Goal: Task Accomplishment & Management: Use online tool/utility

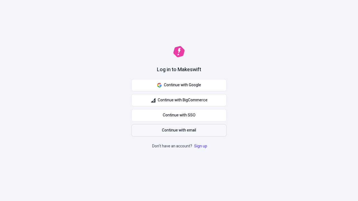
click at [179, 131] on span "Continue with email" at bounding box center [179, 131] width 34 height 6
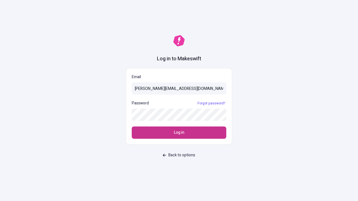
click at [179, 133] on span "Log in" at bounding box center [179, 133] width 10 height 6
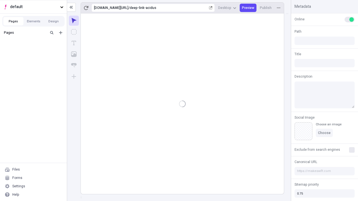
type input "/deep-link-acidus"
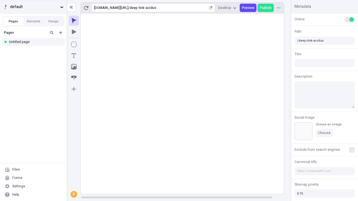
click at [33, 7] on span "default" at bounding box center [34, 7] width 48 height 6
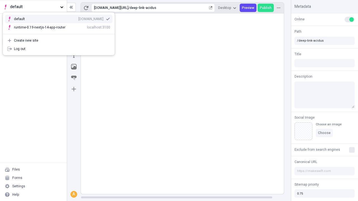
click at [59, 41] on div "Create new site" at bounding box center [62, 40] width 96 height 4
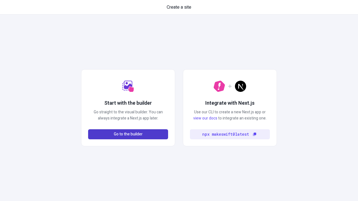
click at [128, 135] on span "Go to the builder" at bounding box center [128, 134] width 29 height 6
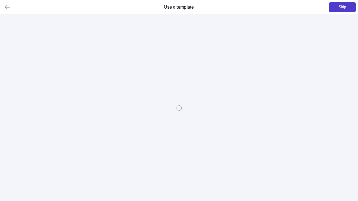
click at [342, 7] on span "Skip" at bounding box center [343, 7] width 8 height 6
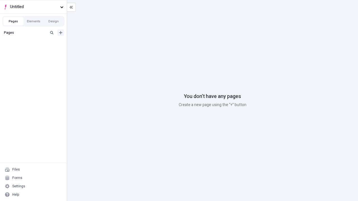
click at [61, 33] on icon "Add new" at bounding box center [60, 32] width 3 height 3
click at [35, 51] on div "Blank page" at bounding box center [35, 51] width 54 height 8
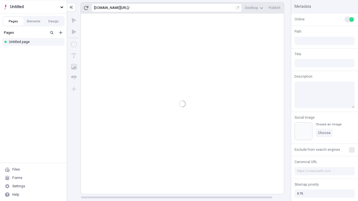
type input "/page"
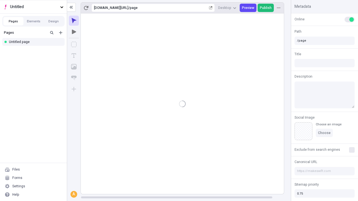
click at [266, 8] on span "Publish" at bounding box center [266, 8] width 12 height 4
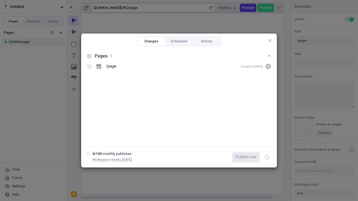
click at [151, 41] on button "Changes" at bounding box center [152, 41] width 28 height 8
click at [89, 56] on div at bounding box center [89, 56] width 4 height 4
checkbox input "true"
click at [267, 157] on icon "button" at bounding box center [267, 158] width 1 height 2
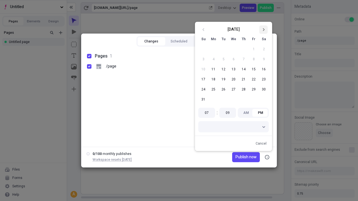
click at [264, 30] on icon "Go to next month" at bounding box center [263, 29] width 3 height 3
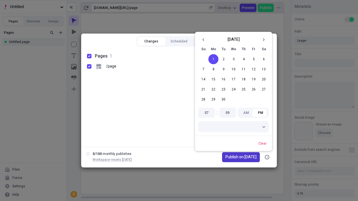
click at [238, 157] on span "Publish on [DATE]" at bounding box center [240, 157] width 31 height 6
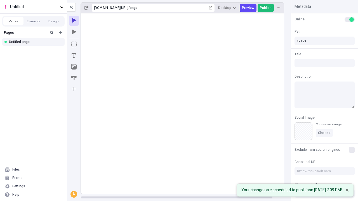
click at [266, 8] on span "Publish" at bounding box center [266, 8] width 12 height 4
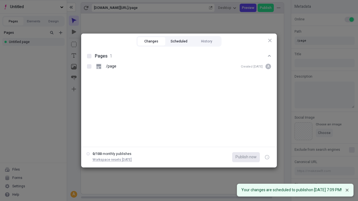
click at [179, 41] on button "Scheduled" at bounding box center [179, 41] width 28 height 8
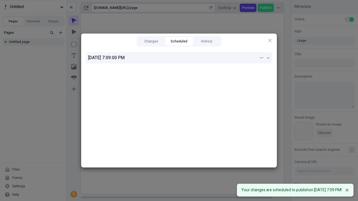
click at [179, 58] on div "[DATE] 7:09:00 PM" at bounding box center [173, 58] width 171 height 7
